Goal: Information Seeking & Learning: Find specific fact

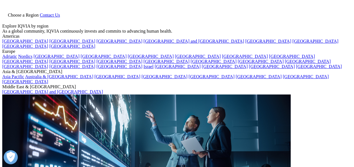
type input "POINT OF CARE NETWORK"
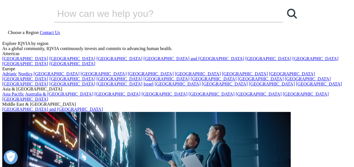
click at [7, 36] on link at bounding box center [4, 38] width 5 height 5
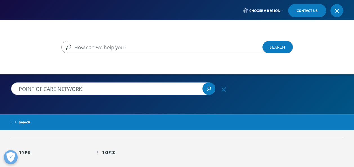
click at [119, 47] on input "Search" at bounding box center [168, 47] width 215 height 13
paste input "POINT OF CARE NETWORK"
type input "POINT OF CARE NETWORK"
click at [280, 46] on link "Search Loading" at bounding box center [278, 47] width 30 height 13
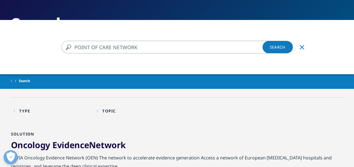
scroll to position [85, 0]
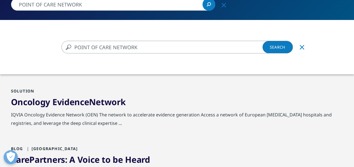
click at [119, 103] on div "POINT OF CARE NETWORK POINT OF CARE NETWORK Clear Search Loading There are no s…" at bounding box center [177, 103] width 354 height 167
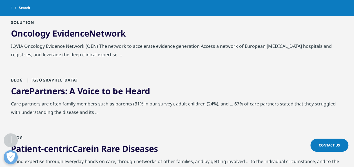
scroll to position [169, 0]
